Goal: Find specific page/section: Find specific page/section

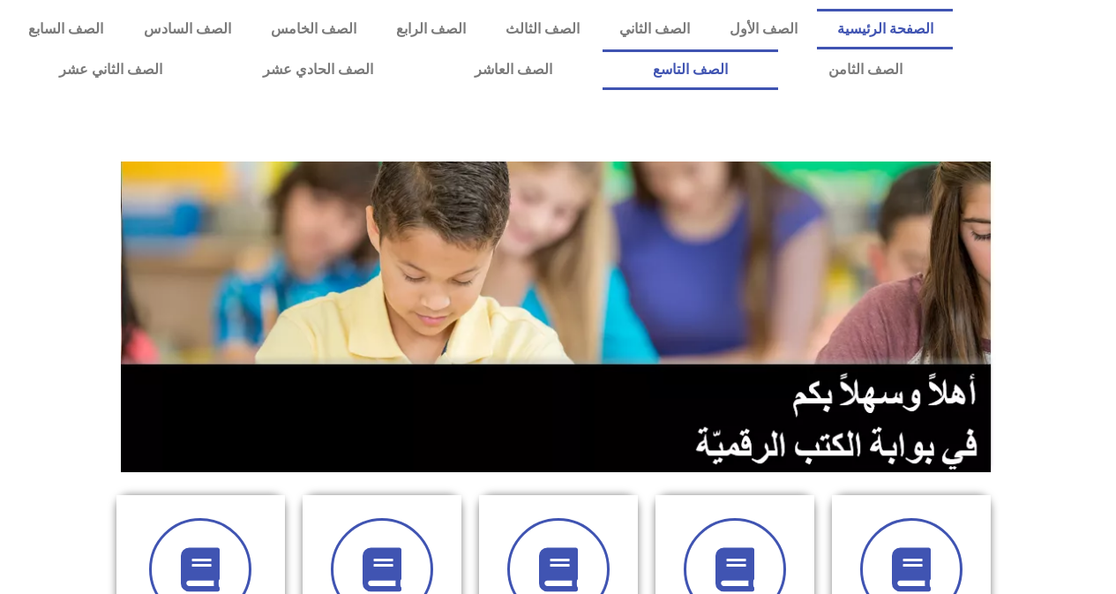
click at [774, 68] on link "الصف التاسع" at bounding box center [691, 69] width 176 height 41
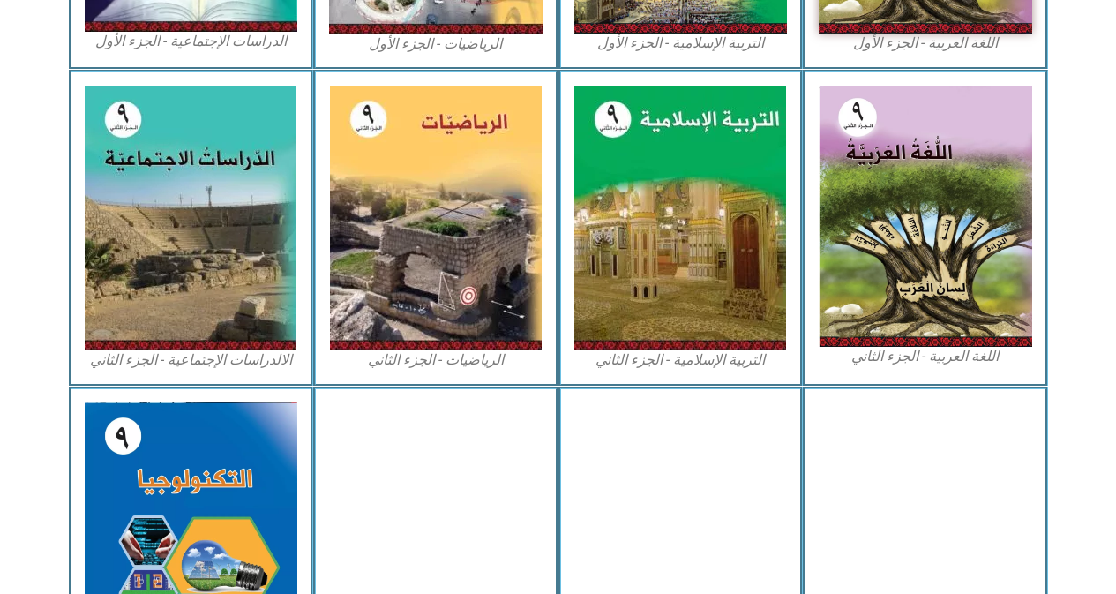
scroll to position [971, 0]
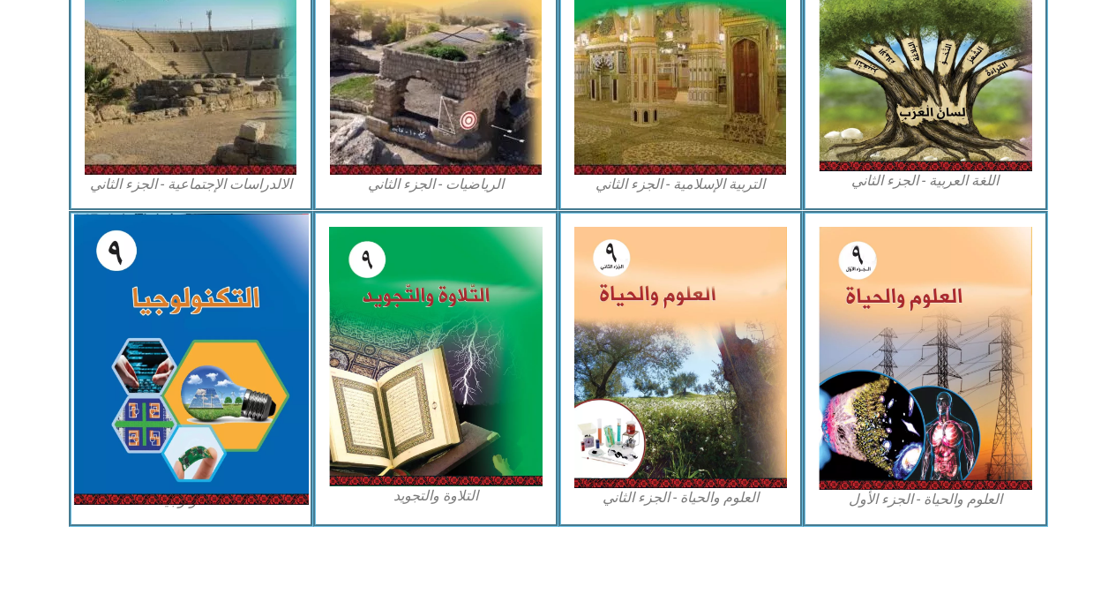
click at [190, 376] on img at bounding box center [190, 359] width 235 height 291
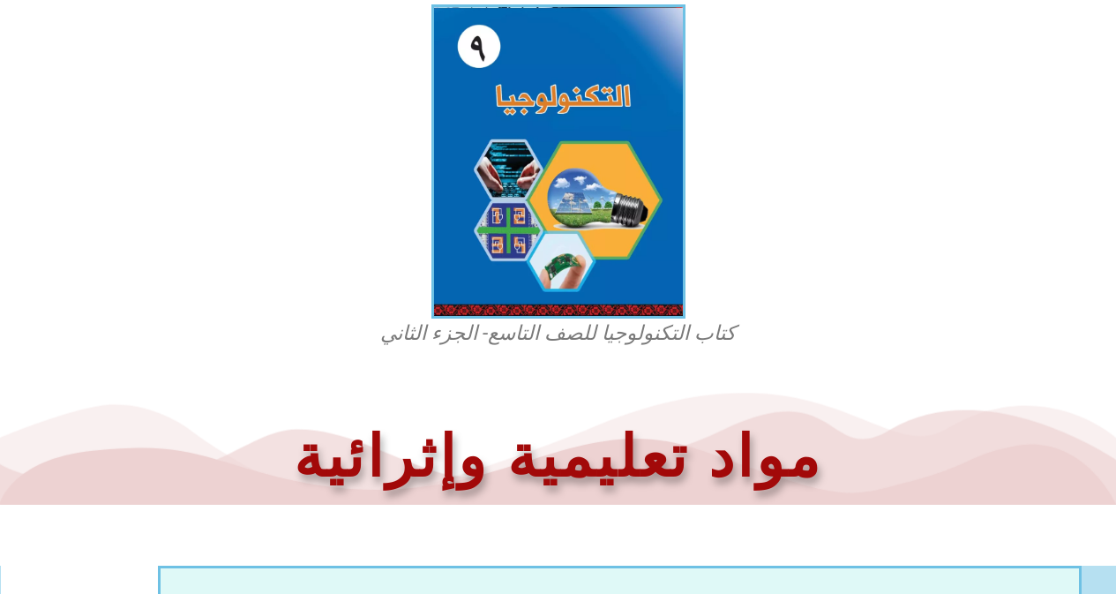
scroll to position [702, 0]
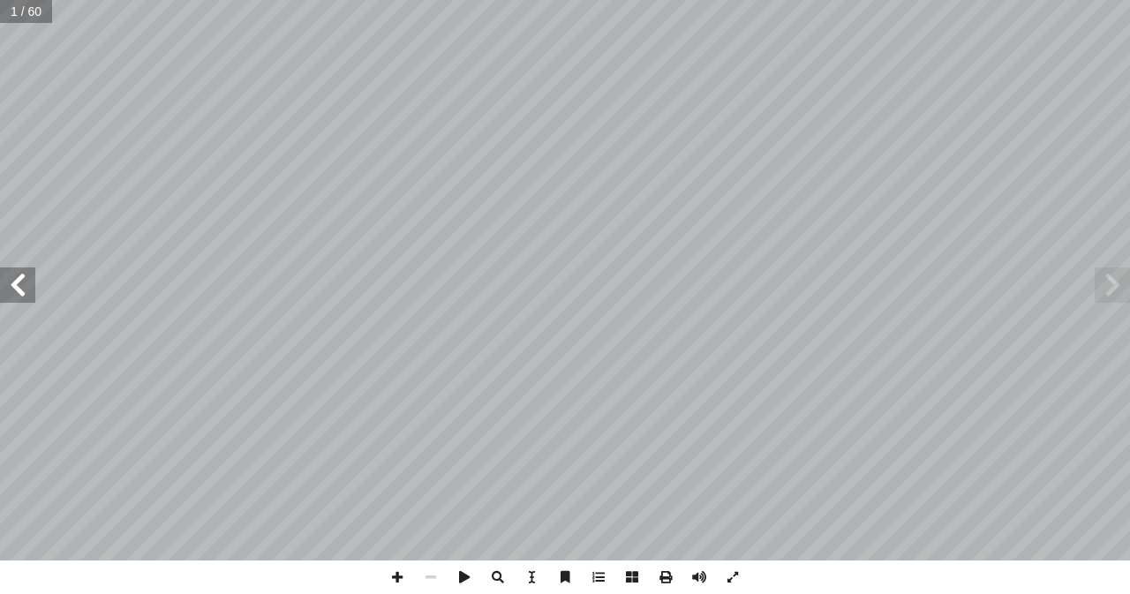
click at [25, 277] on span at bounding box center [17, 284] width 35 height 35
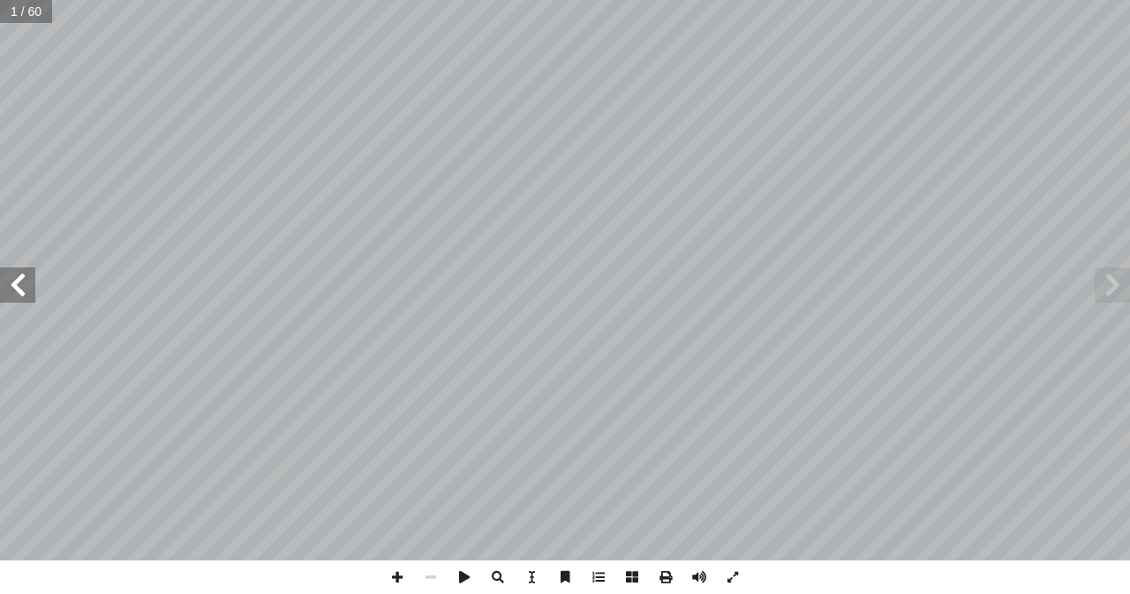
click at [25, 277] on span at bounding box center [17, 284] width 35 height 35
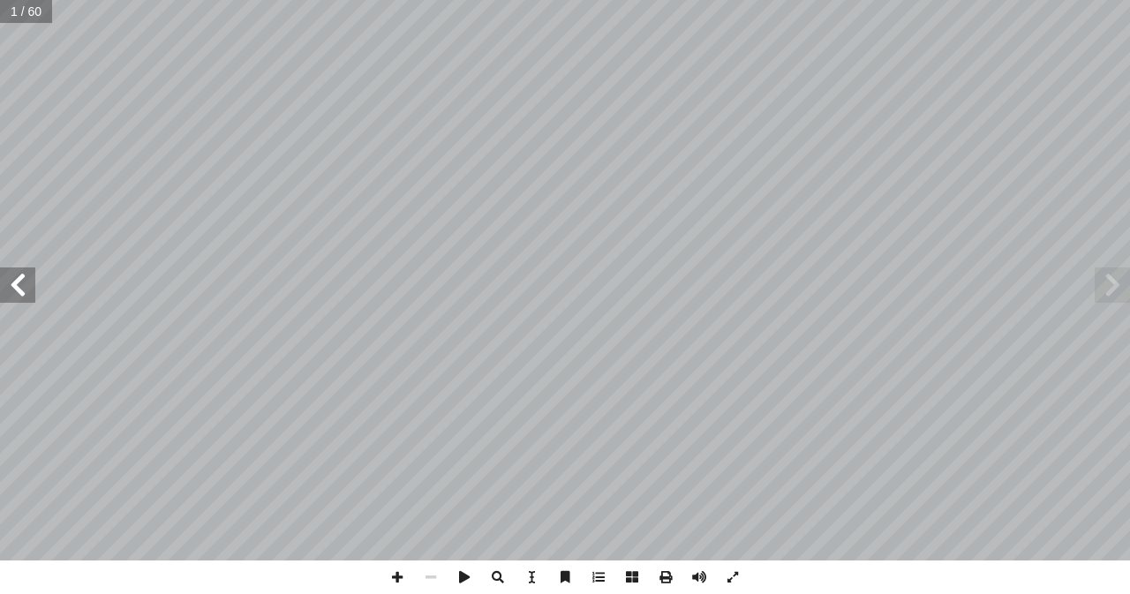
click at [25, 277] on span at bounding box center [17, 284] width 35 height 35
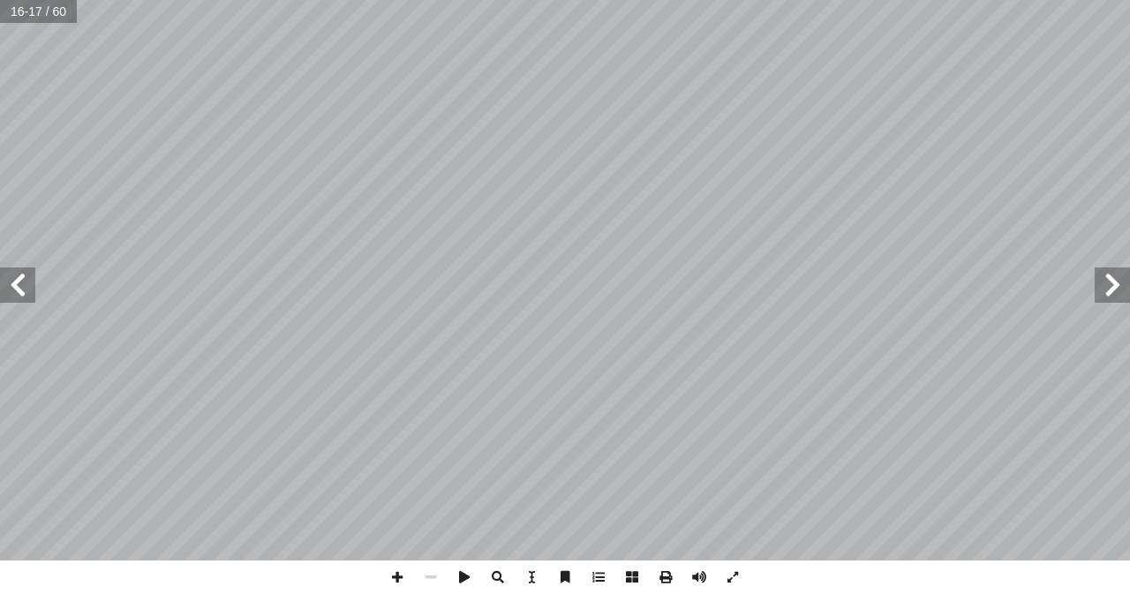
click at [25, 277] on span at bounding box center [17, 284] width 35 height 35
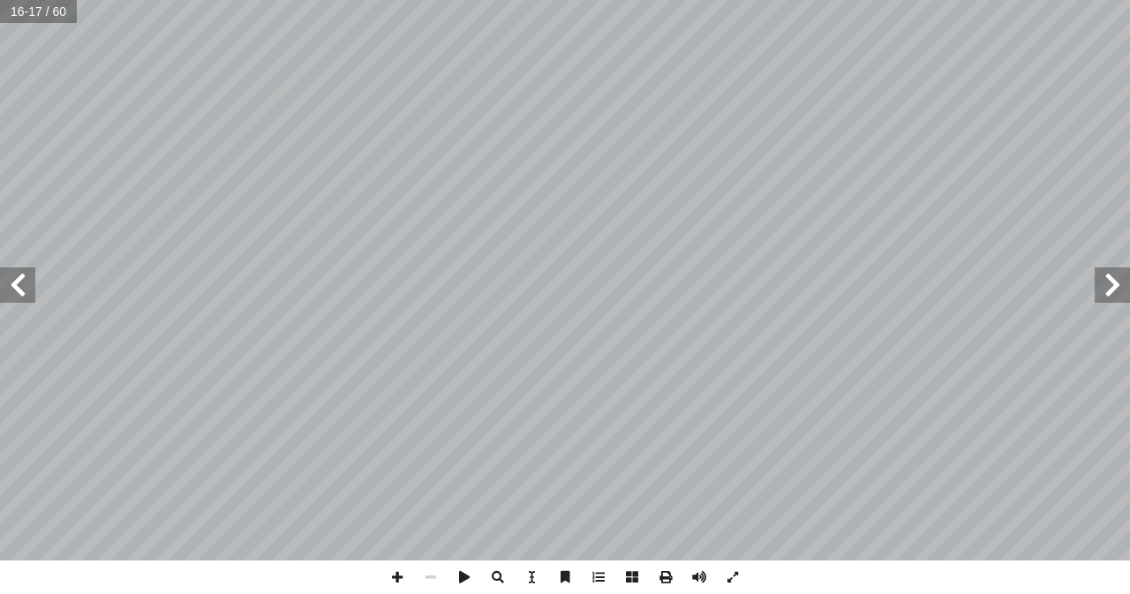
click at [25, 277] on span at bounding box center [17, 284] width 35 height 35
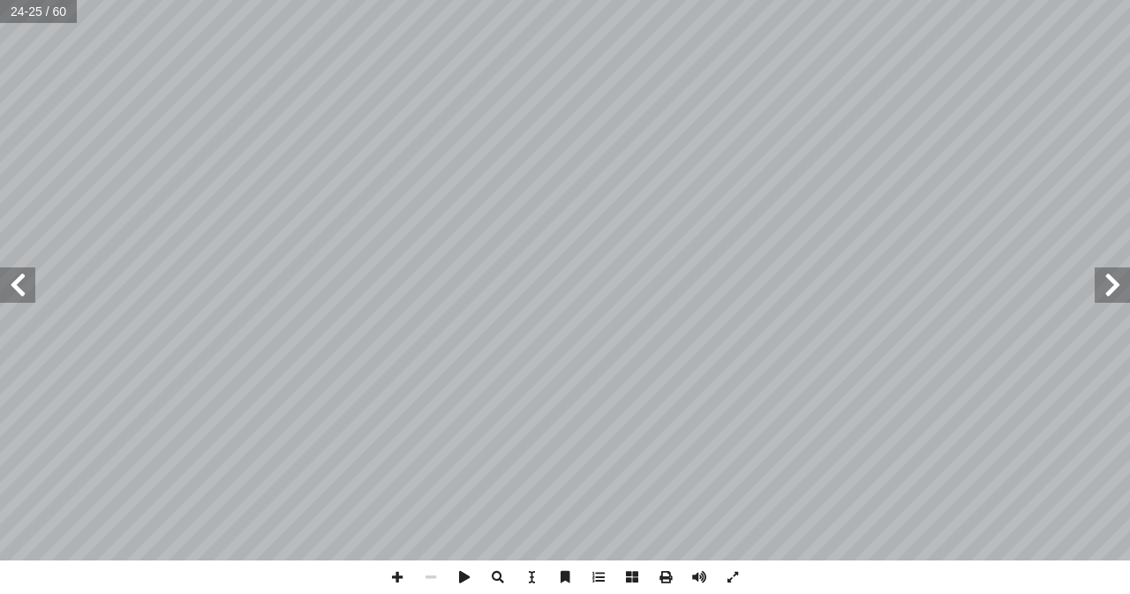
click at [25, 277] on span at bounding box center [17, 284] width 35 height 35
